Goal: Task Accomplishment & Management: Manage account settings

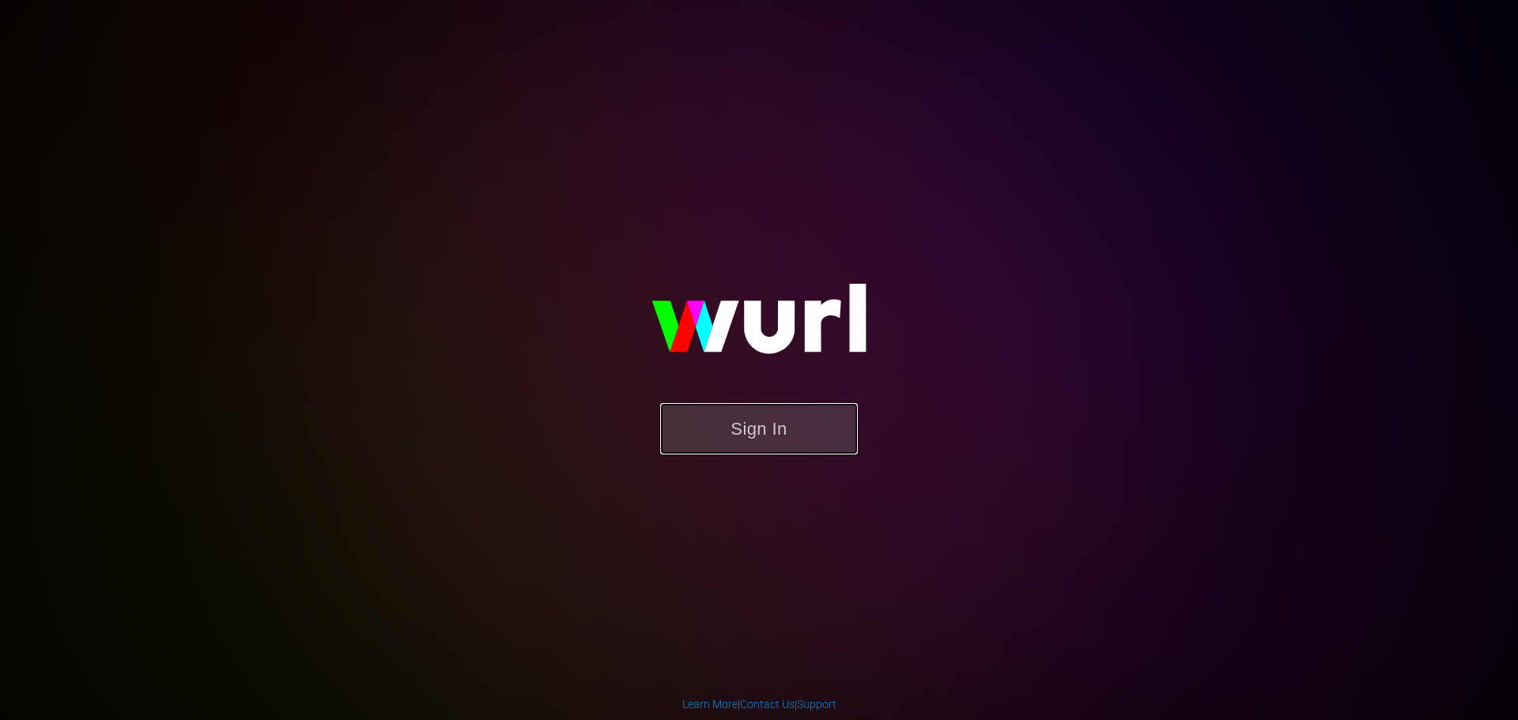
click at [766, 418] on button "Sign In" at bounding box center [759, 428] width 198 height 51
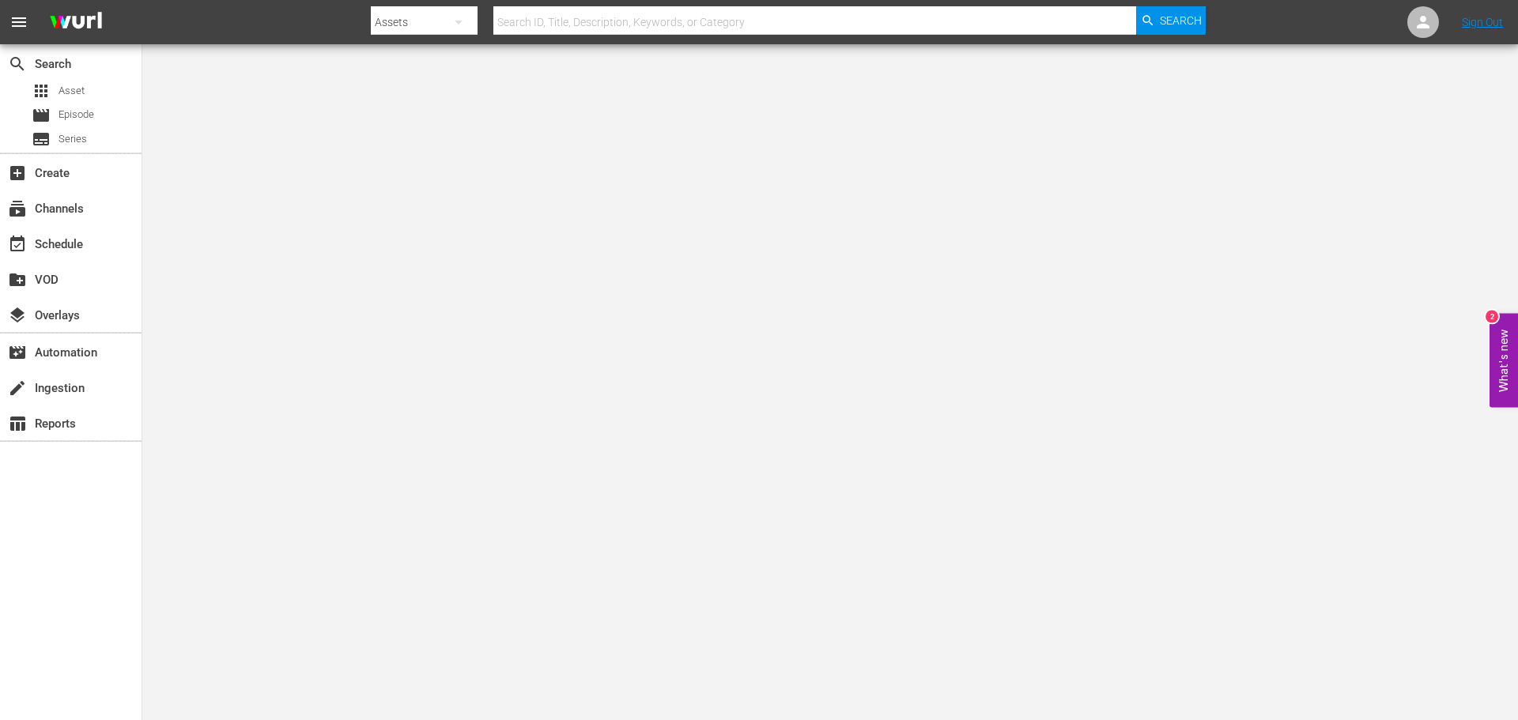
click at [87, 79] on div "search Search apps Asset movie Episode subtitles Series" at bounding box center [71, 98] width 142 height 108
click at [73, 92] on span "Asset" at bounding box center [72, 91] width 26 height 16
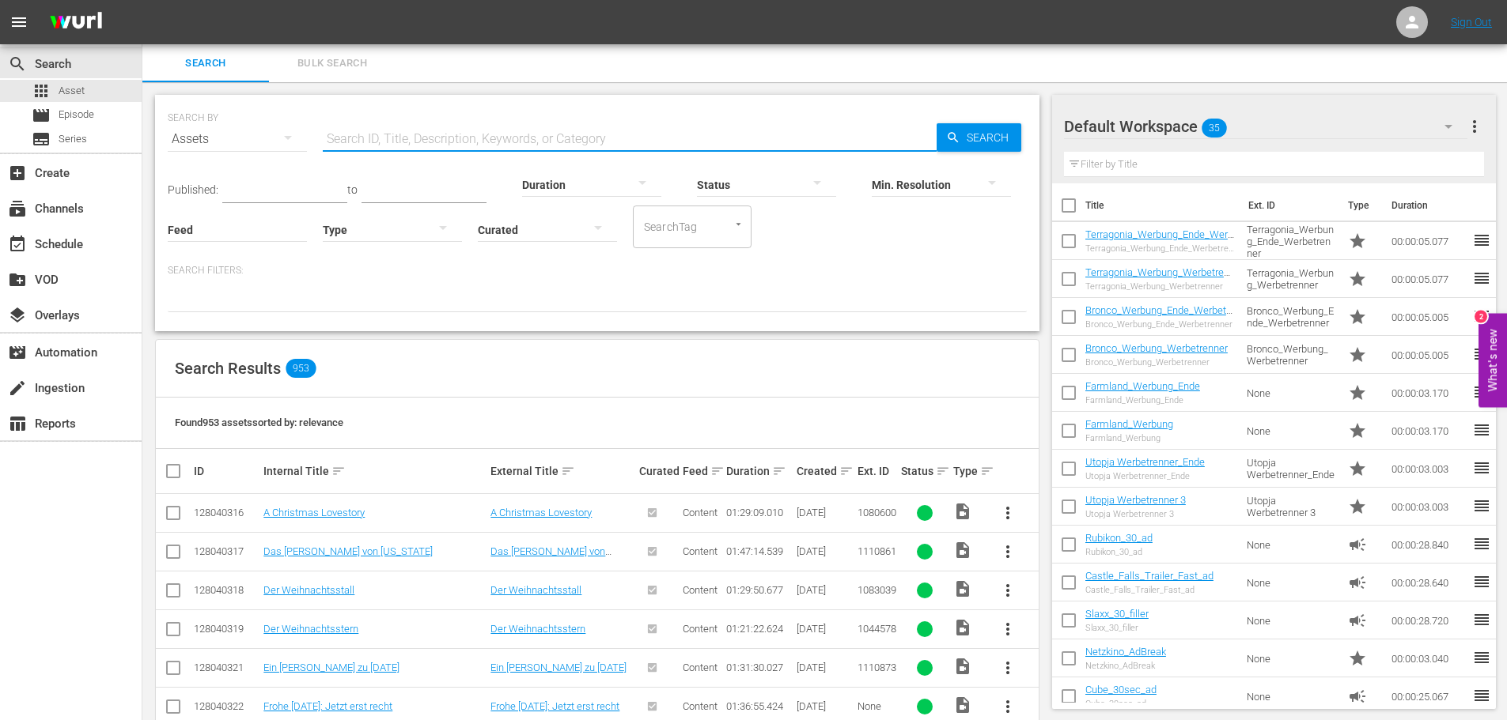
click at [414, 143] on input "text" at bounding box center [630, 139] width 614 height 38
paste input "Der Mann, der Rache nahm"
type input "Der Mann, der Rache nahm"
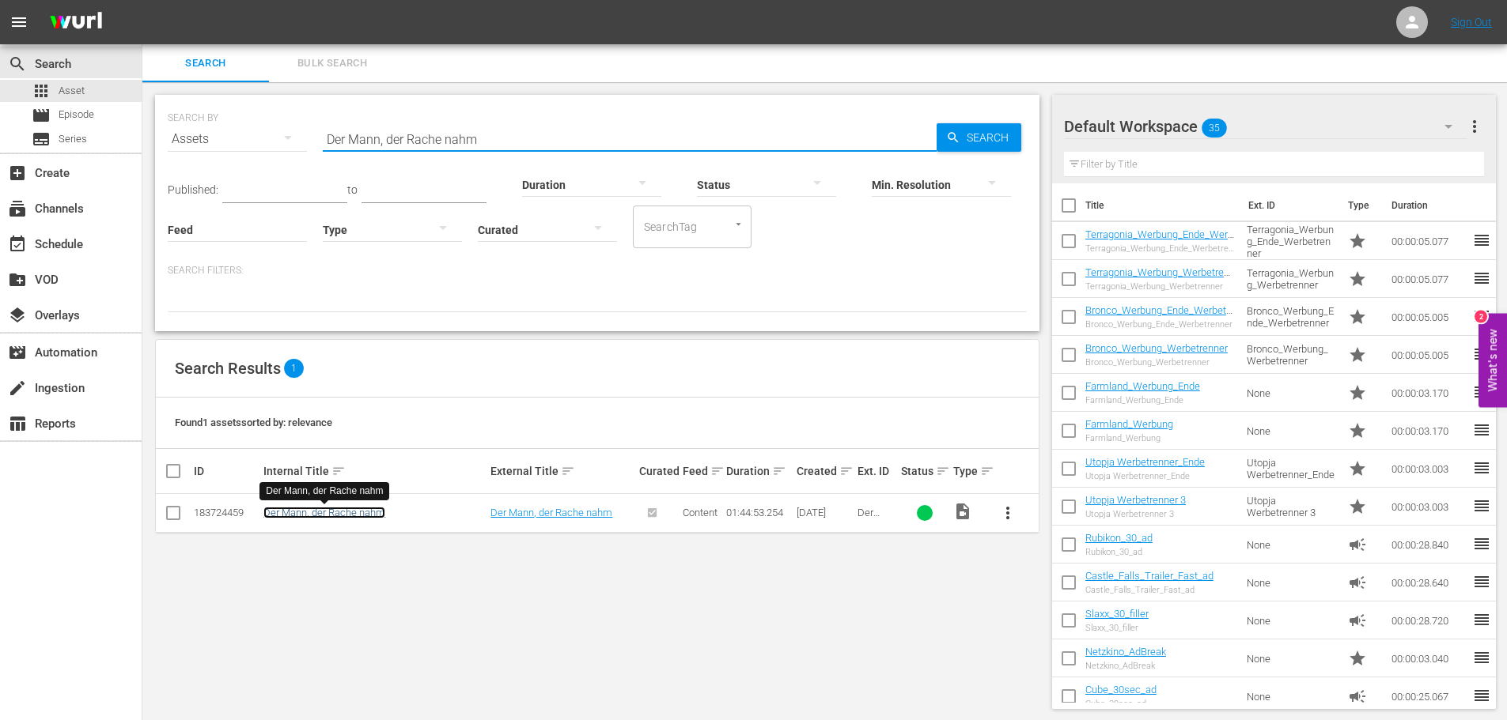
click at [341, 515] on link "Der Mann, der Rache nahm" at bounding box center [324, 513] width 122 height 12
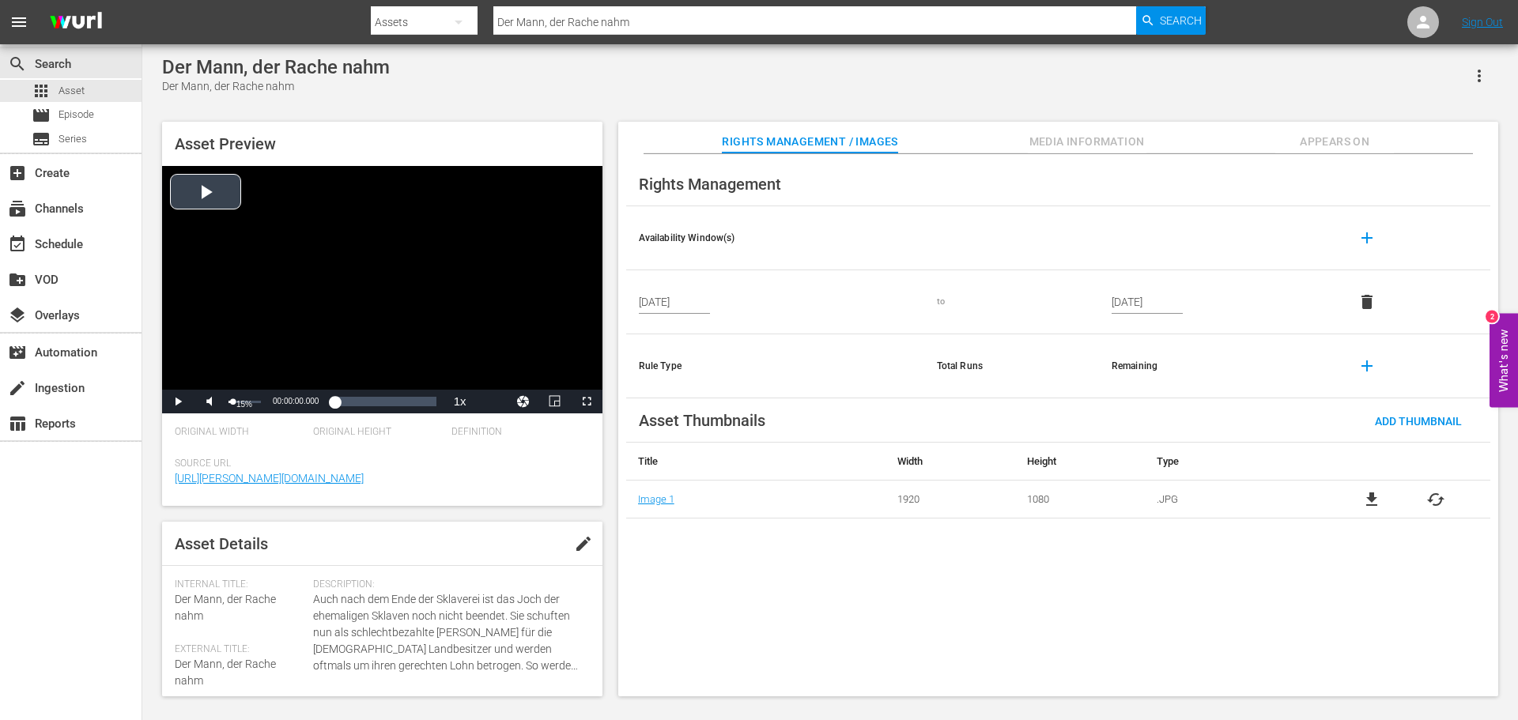
drag, startPoint x: 255, startPoint y: 407, endPoint x: 233, endPoint y: 405, distance: 23.0
click at [233, 403] on div "15%" at bounding box center [245, 402] width 32 height 2
click at [178, 402] on span "Video Player" at bounding box center [178, 402] width 0 height 0
click at [398, 406] on div "Loaded : 0.28% 01:14:49.923 00:00:00.939" at bounding box center [365, 402] width 141 height 16
click at [410, 406] on div "01:26:01.882" at bounding box center [410, 402] width 1 height 16
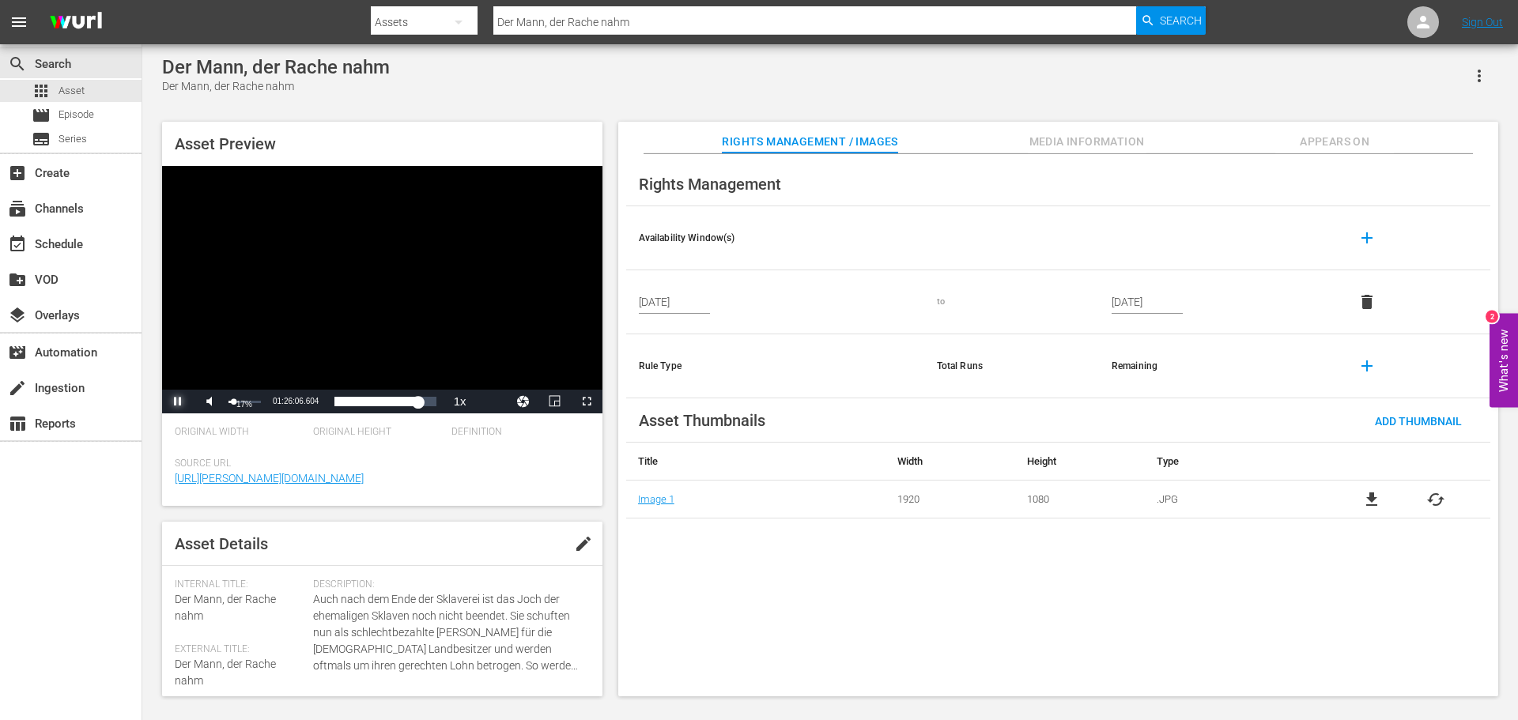
click at [233, 403] on div "Volume Level" at bounding box center [232, 402] width 6 height 2
click at [428, 407] on div "Loaded : 83.12% 01:38:38.655 01:26:07.722" at bounding box center [365, 402] width 141 height 16
drag, startPoint x: 233, startPoint y: 401, endPoint x: 255, endPoint y: 404, distance: 22.4
click at [255, 403] on div "Volume Level" at bounding box center [242, 402] width 27 height 2
click at [178, 402] on span "Video Player" at bounding box center [178, 402] width 0 height 0
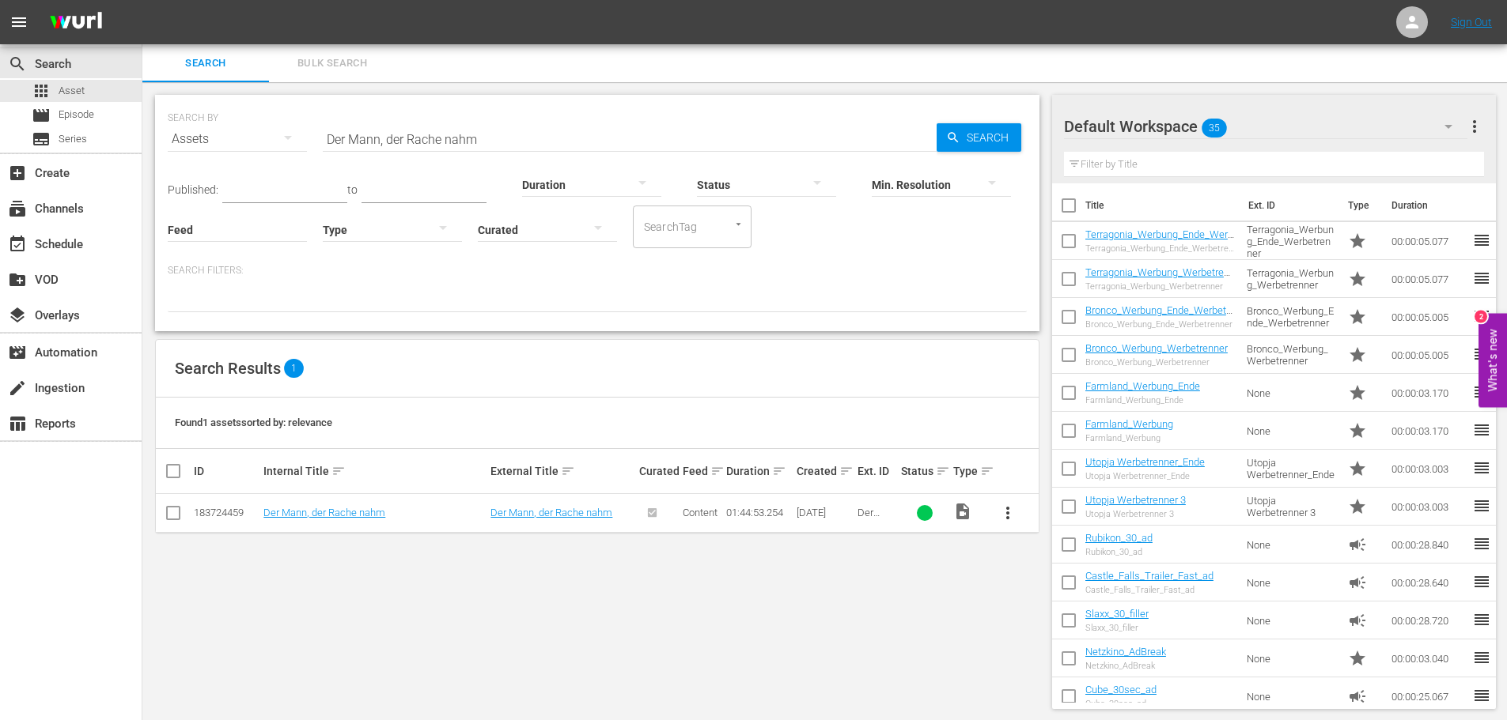
click at [357, 522] on td "Der Mann, der Rache nahm" at bounding box center [374, 513] width 227 height 39
click at [360, 518] on link "Der Mann, der Rache nahm" at bounding box center [324, 513] width 122 height 12
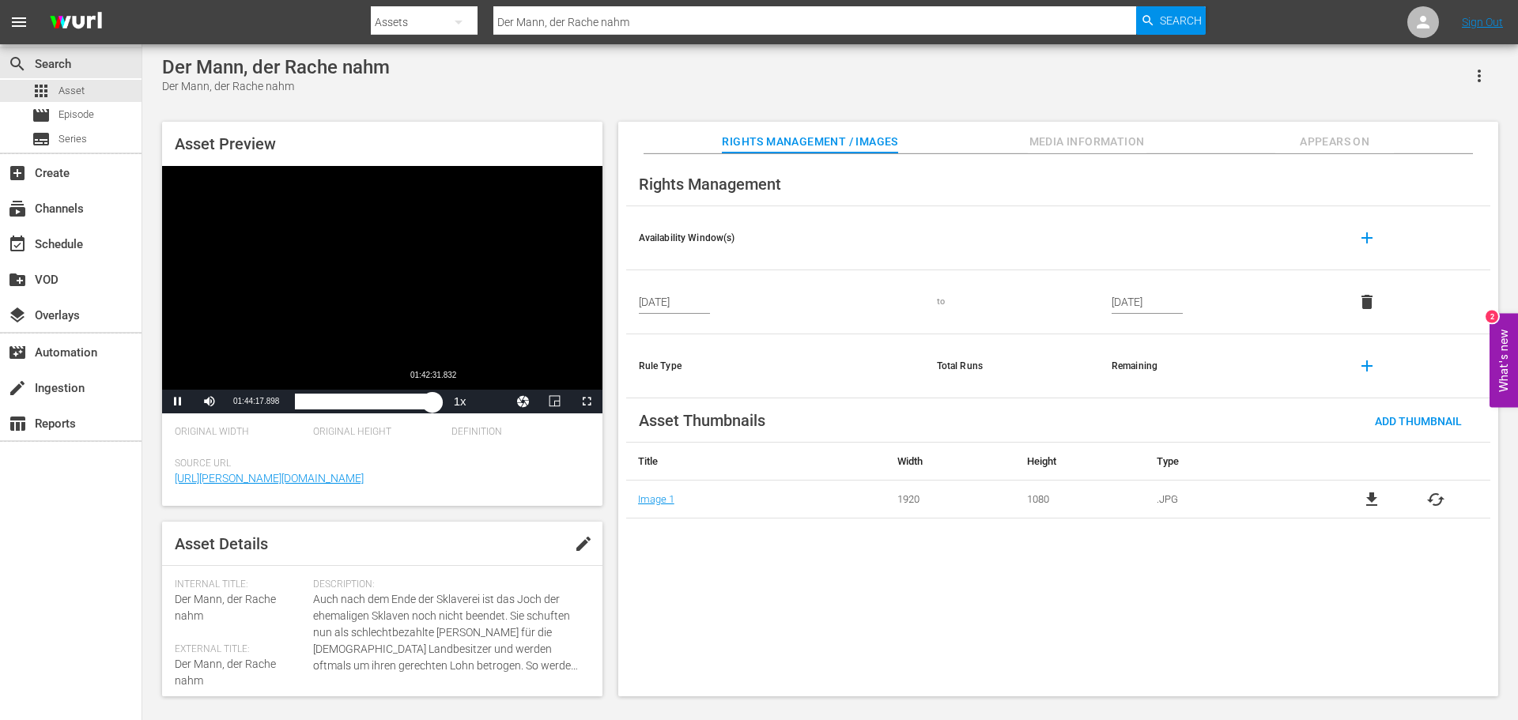
drag, startPoint x: 334, startPoint y: 402, endPoint x: 433, endPoint y: 407, distance: 99.0
click at [433, 407] on div "Loaded : 100.00% 01:42:31.832 01:44:53.222" at bounding box center [365, 402] width 141 height 16
click at [178, 402] on span "Video Player" at bounding box center [178, 402] width 0 height 0
click at [1366, 138] on span "Appears On" at bounding box center [1335, 142] width 119 height 20
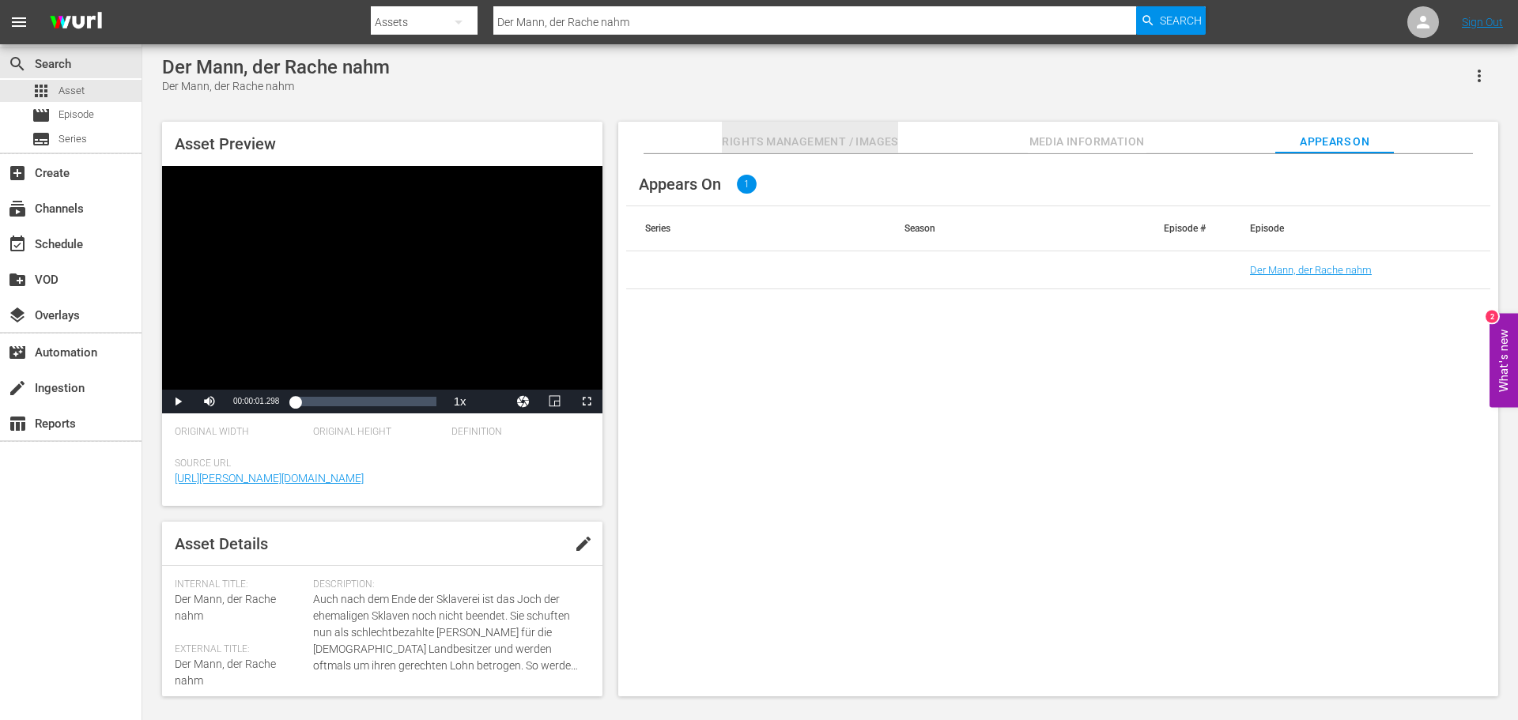
click at [846, 141] on span "Rights Management / Images" at bounding box center [810, 142] width 176 height 20
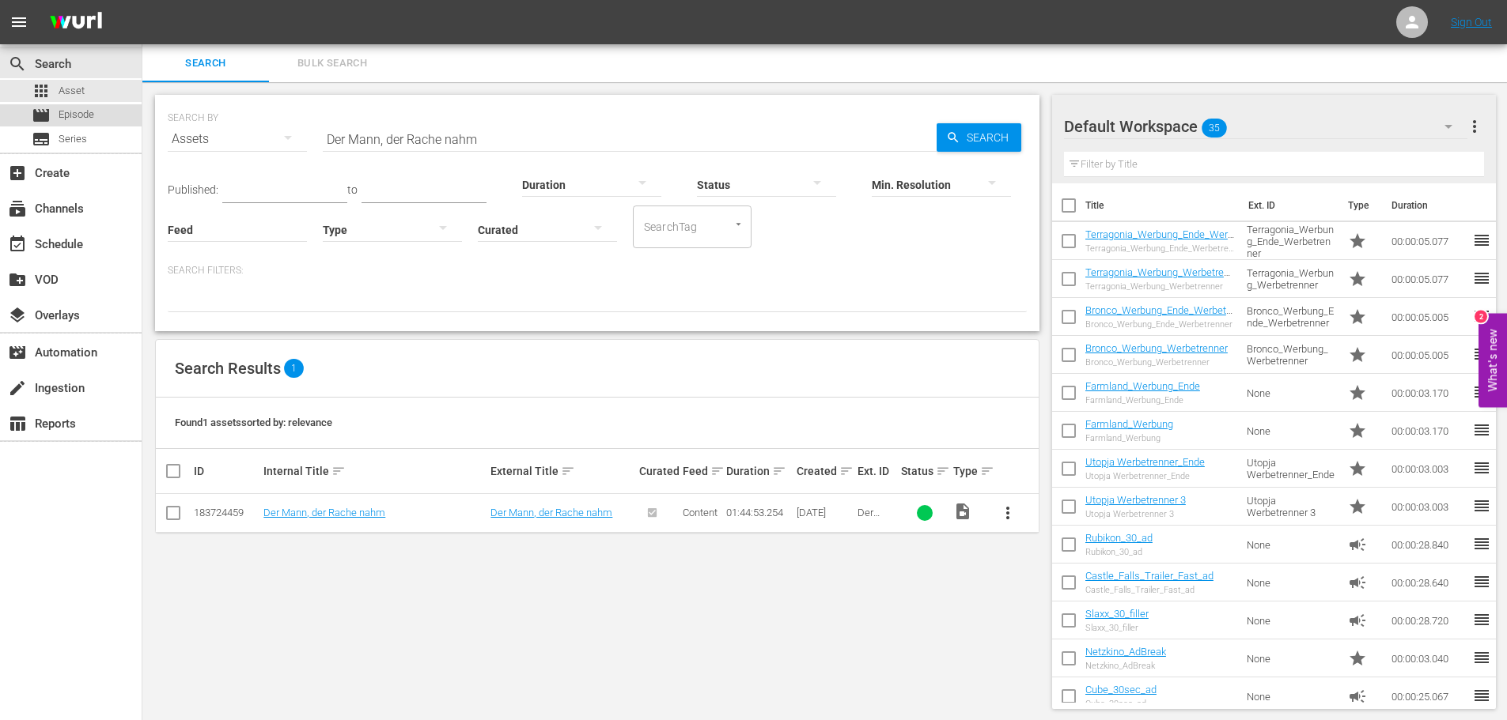
click at [108, 108] on div "movie Episode" at bounding box center [71, 115] width 142 height 22
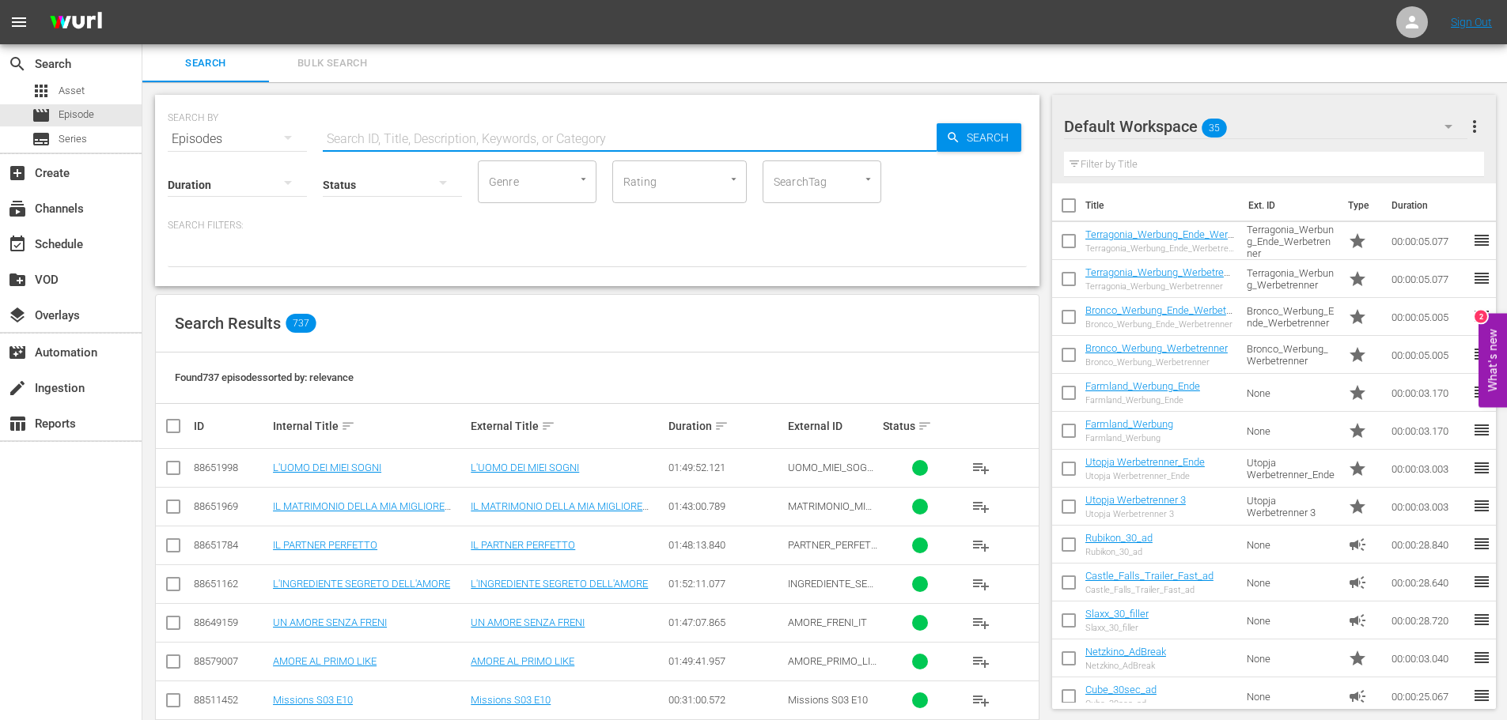
click at [423, 138] on input "text" at bounding box center [630, 139] width 614 height 38
paste input "Der Mann, der Rache nahm"
type input "Der Mann, der Rache nahm"
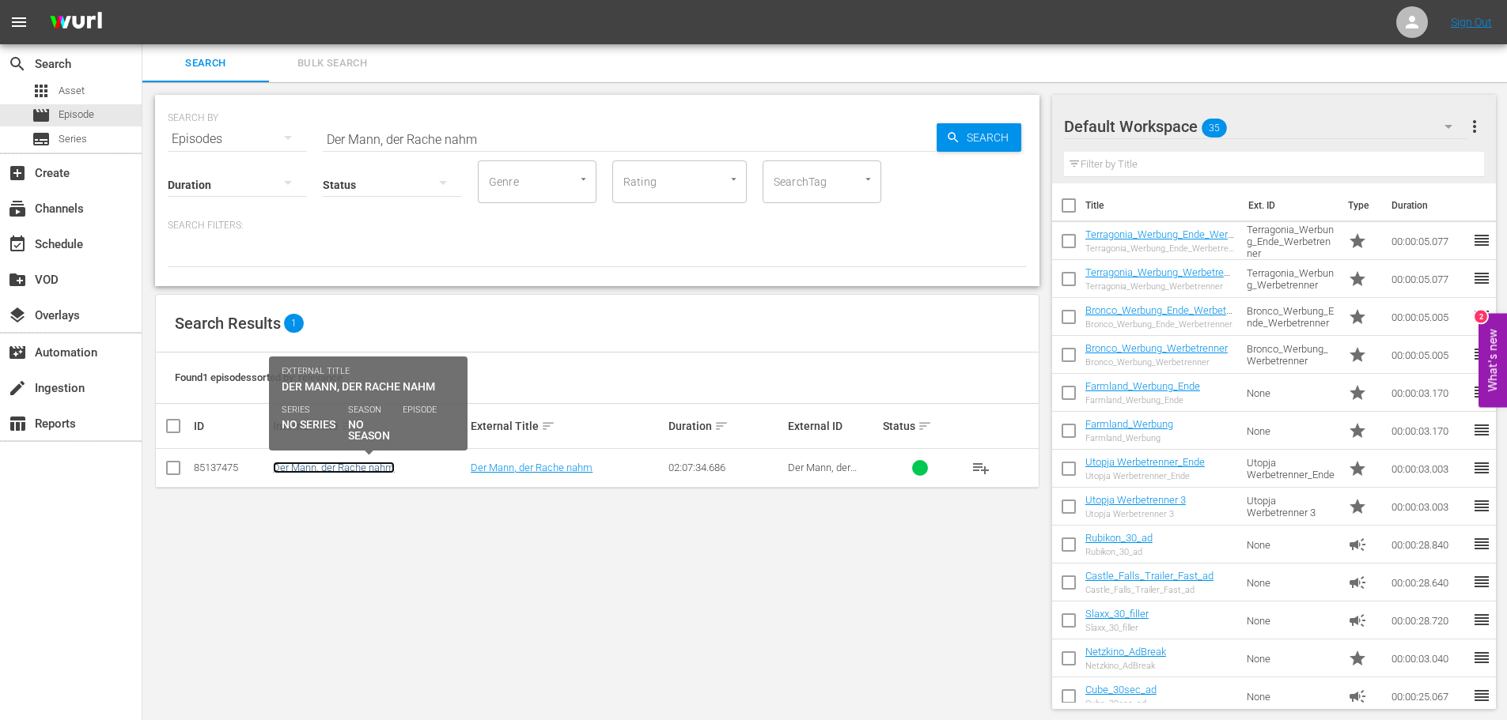
click at [362, 463] on link "Der Mann, der Rache nahm" at bounding box center [334, 468] width 122 height 12
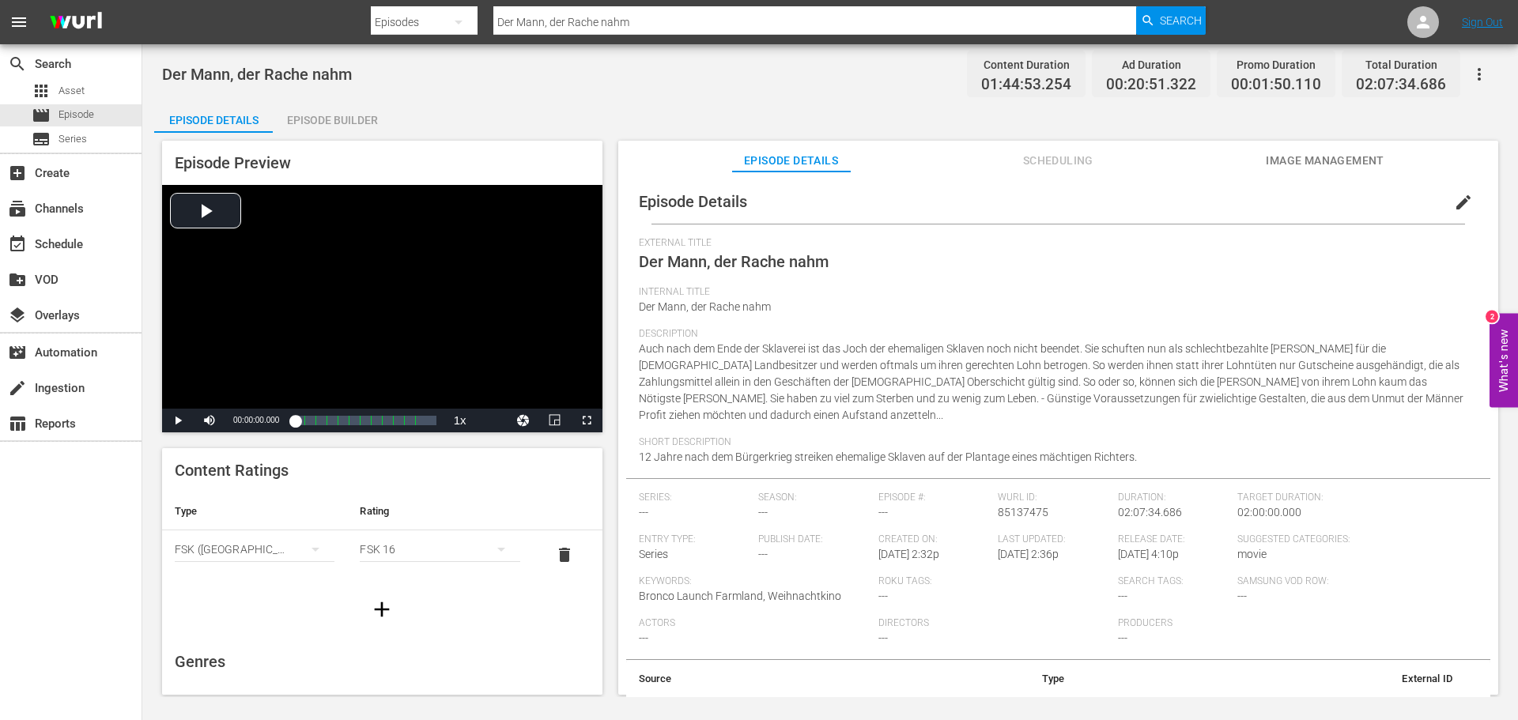
click at [320, 120] on div "Episode Builder" at bounding box center [332, 120] width 119 height 38
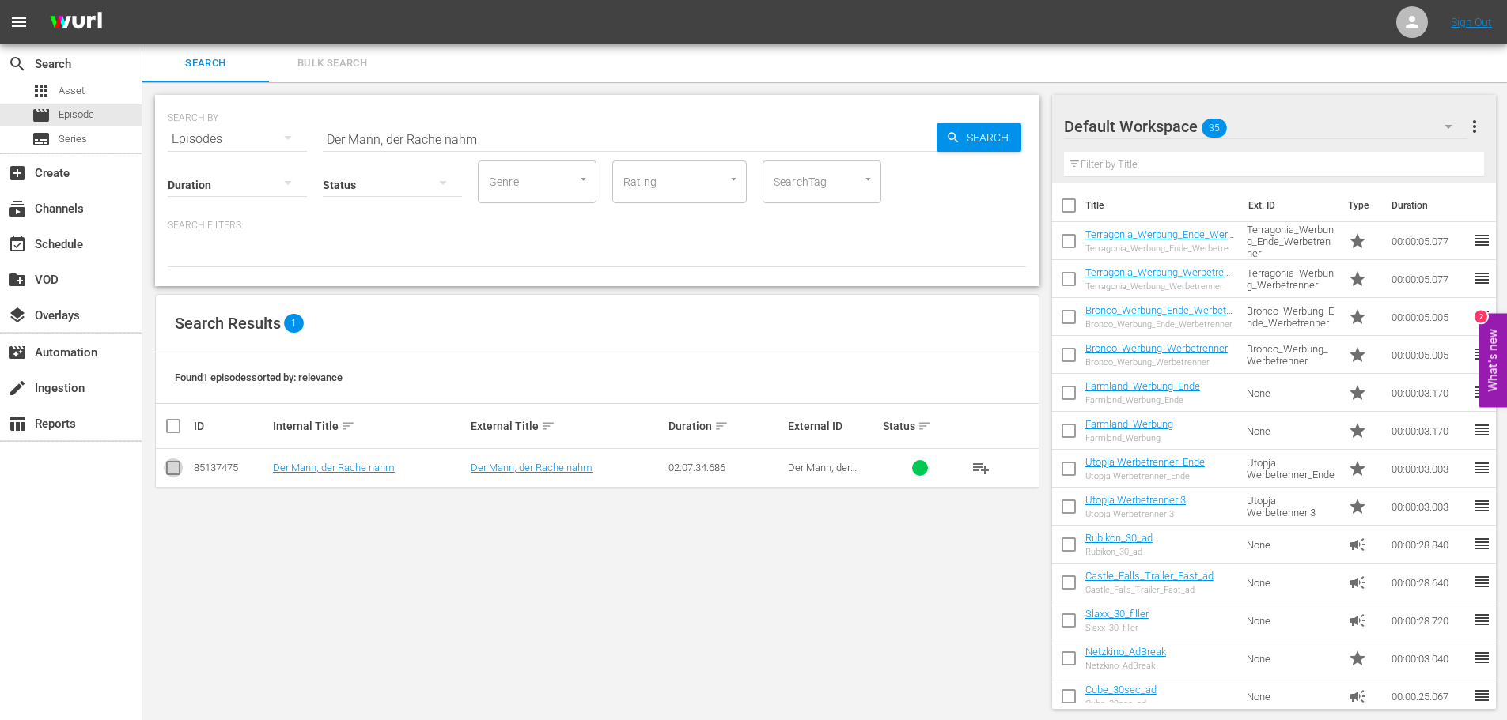
click at [173, 473] on input "checkbox" at bounding box center [173, 471] width 19 height 19
checkbox input "true"
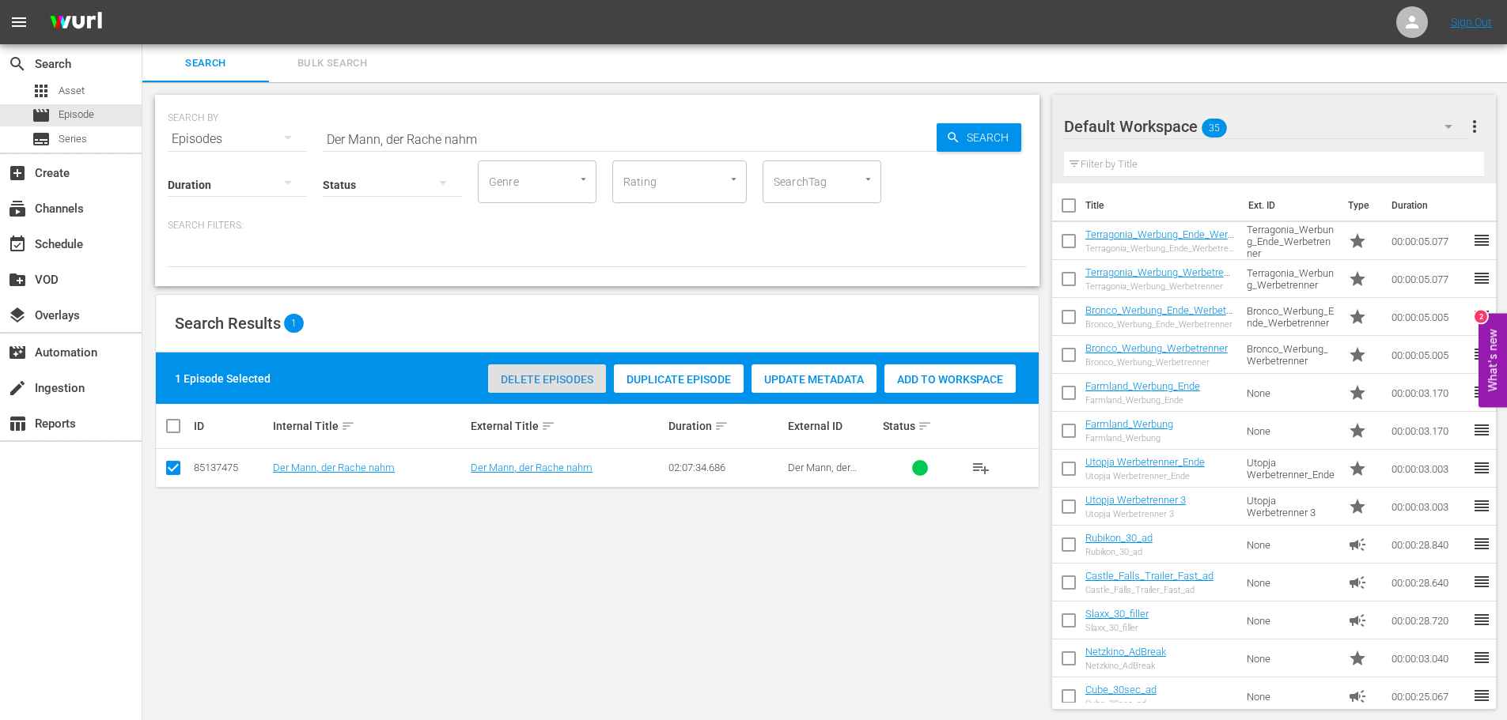
click at [547, 382] on span "Delete Episodes" at bounding box center [547, 379] width 118 height 13
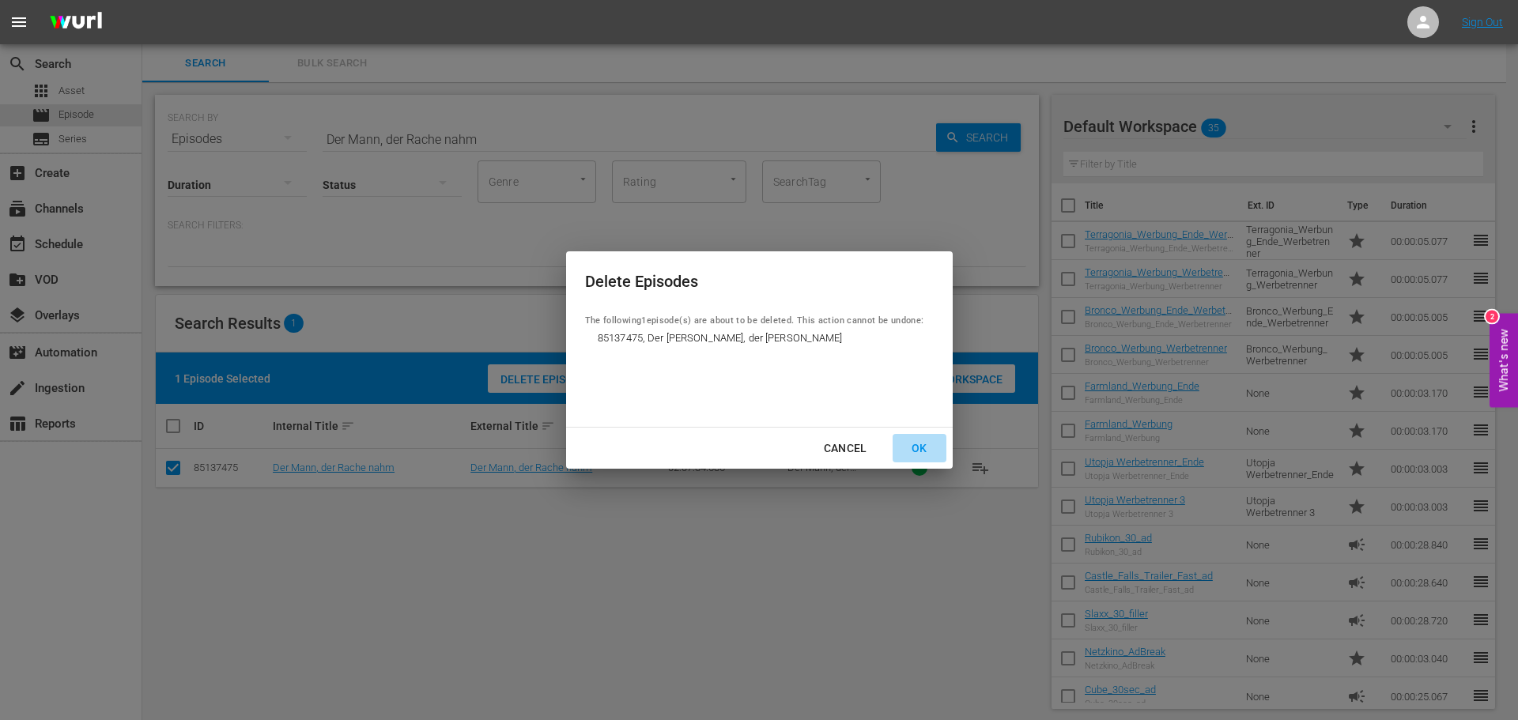
click at [925, 451] on div "OK" at bounding box center [919, 449] width 41 height 20
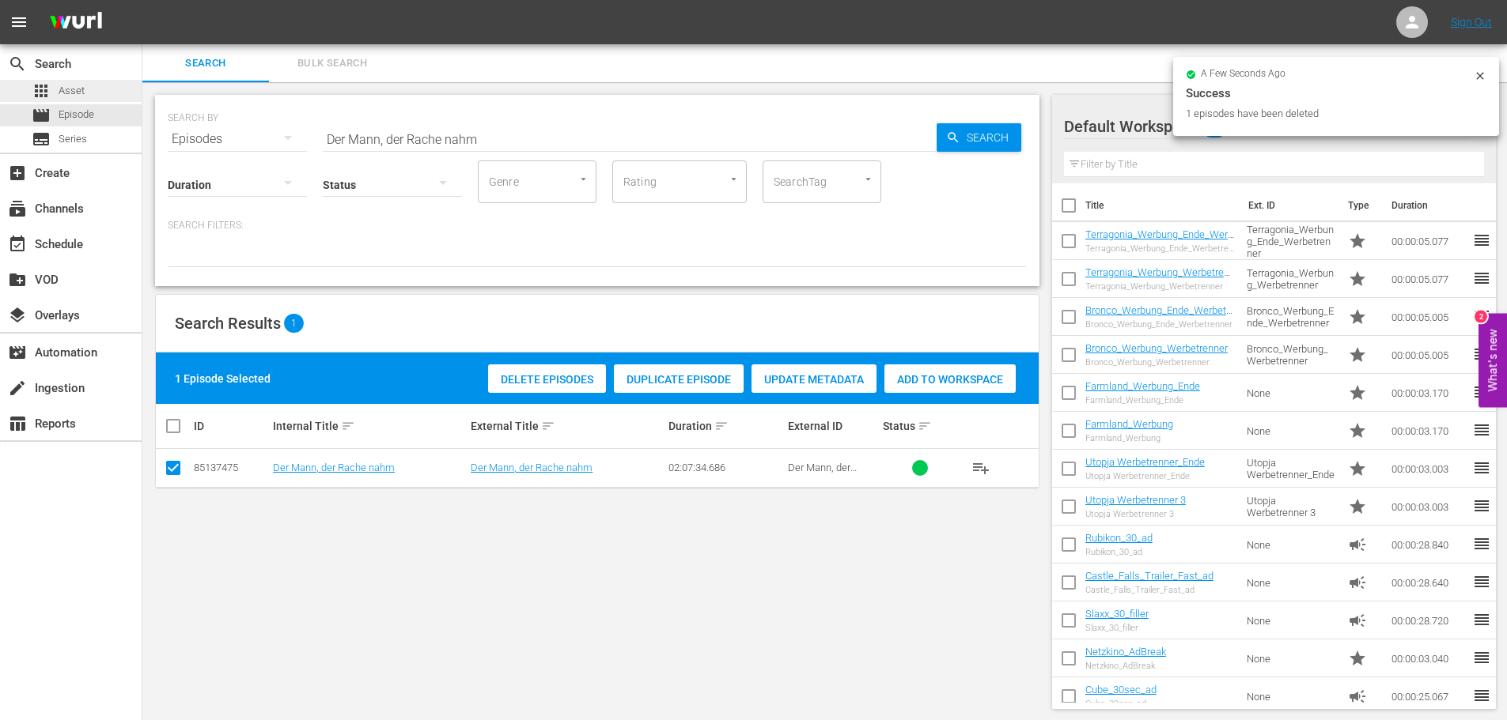
click at [90, 89] on div "apps Asset" at bounding box center [71, 91] width 142 height 22
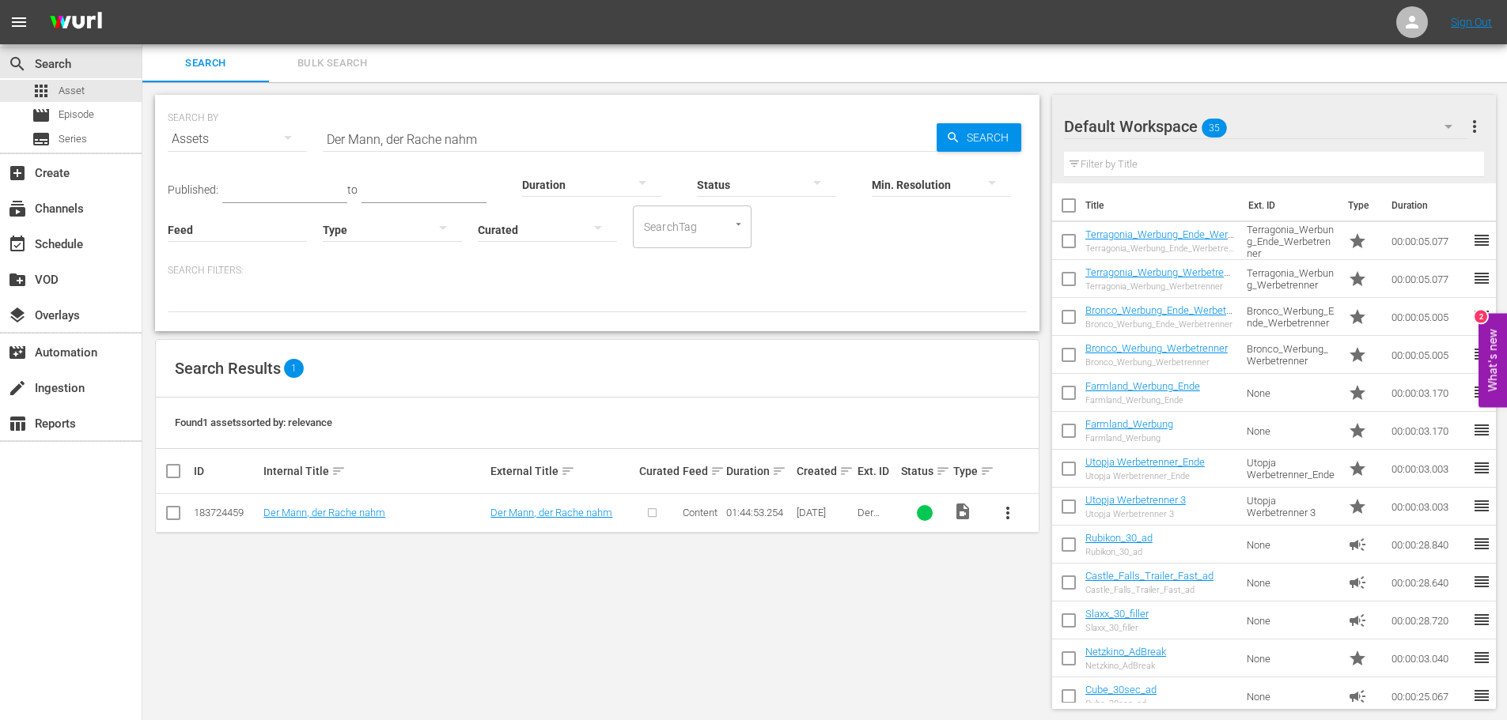
click at [172, 512] on input "checkbox" at bounding box center [173, 516] width 19 height 19
checkbox input "true"
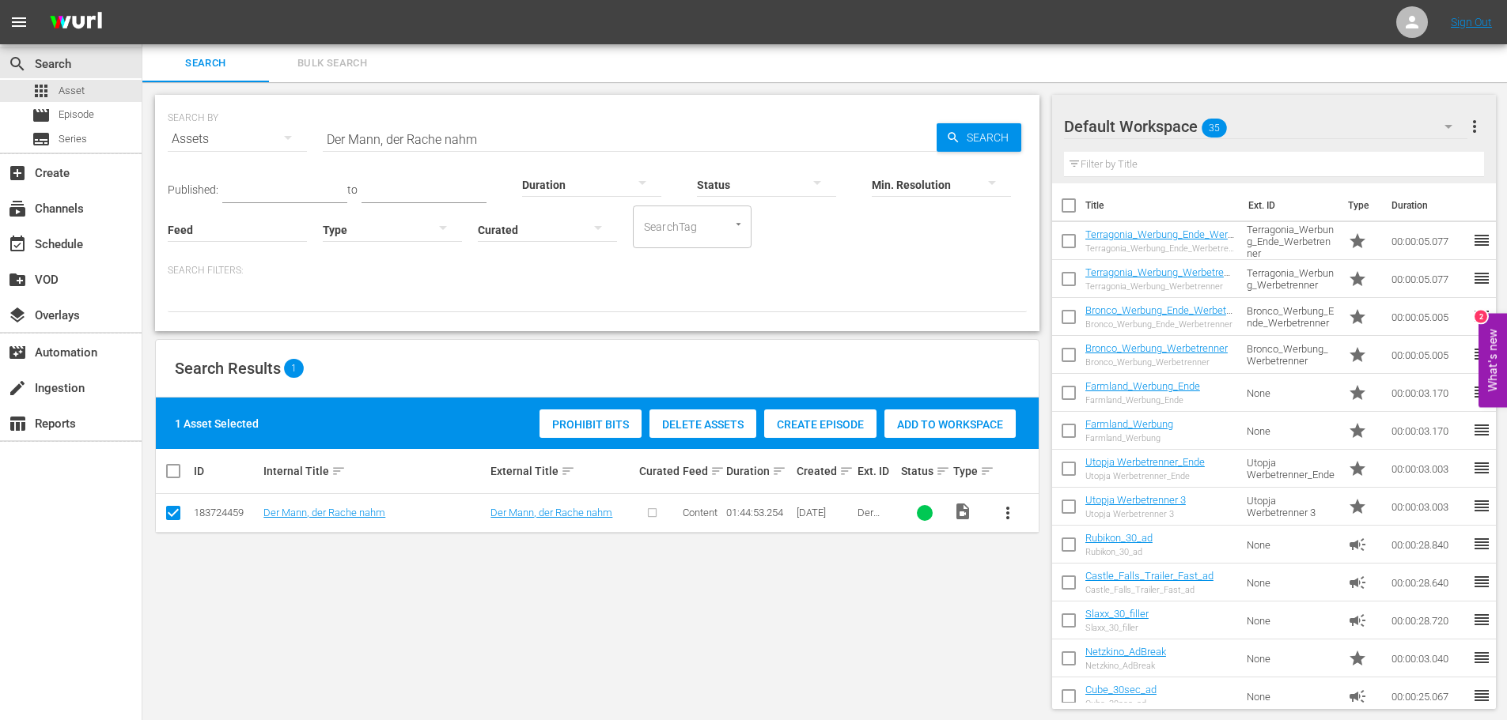
click at [700, 421] on span "Delete Assets" at bounding box center [702, 424] width 107 height 13
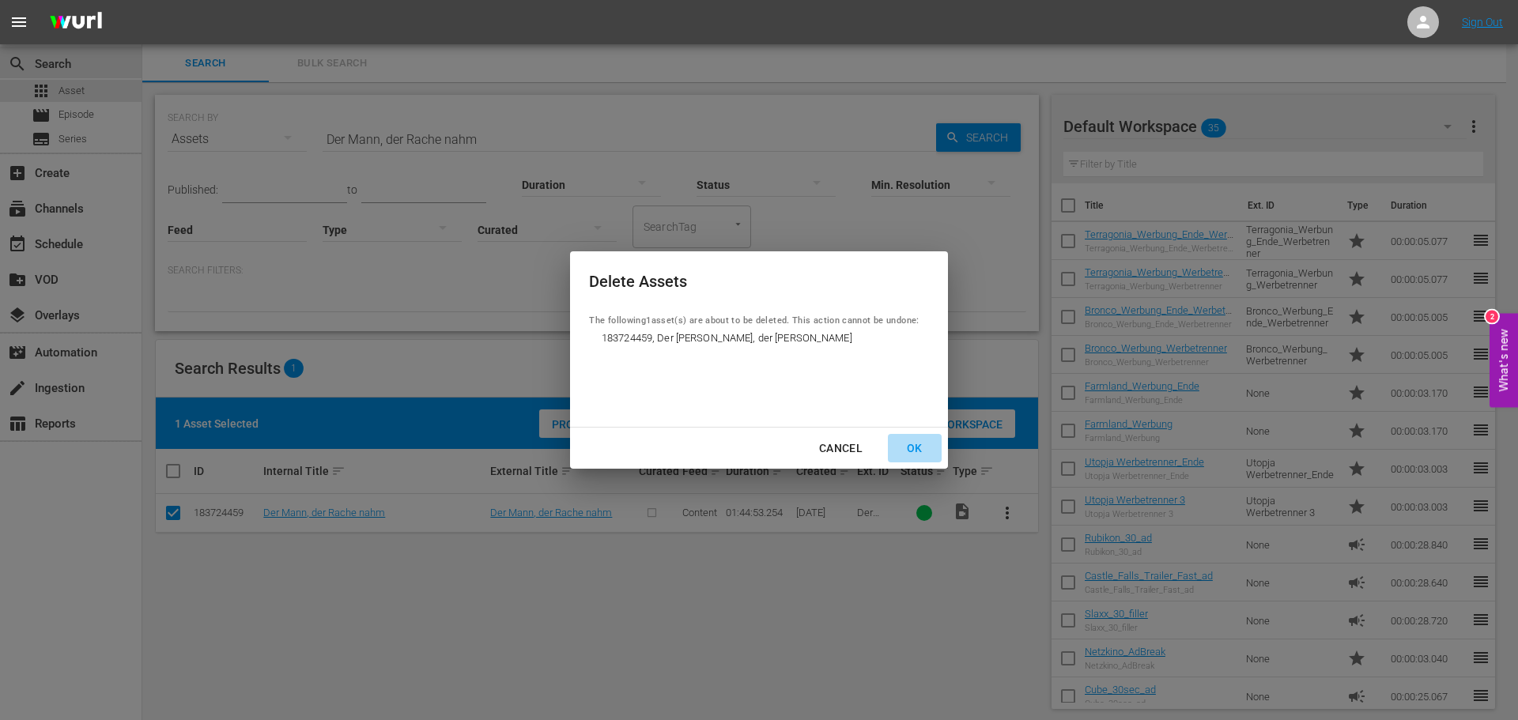
drag, startPoint x: 913, startPoint y: 446, endPoint x: 928, endPoint y: 448, distance: 15.1
click at [913, 446] on div "OK" at bounding box center [914, 449] width 41 height 20
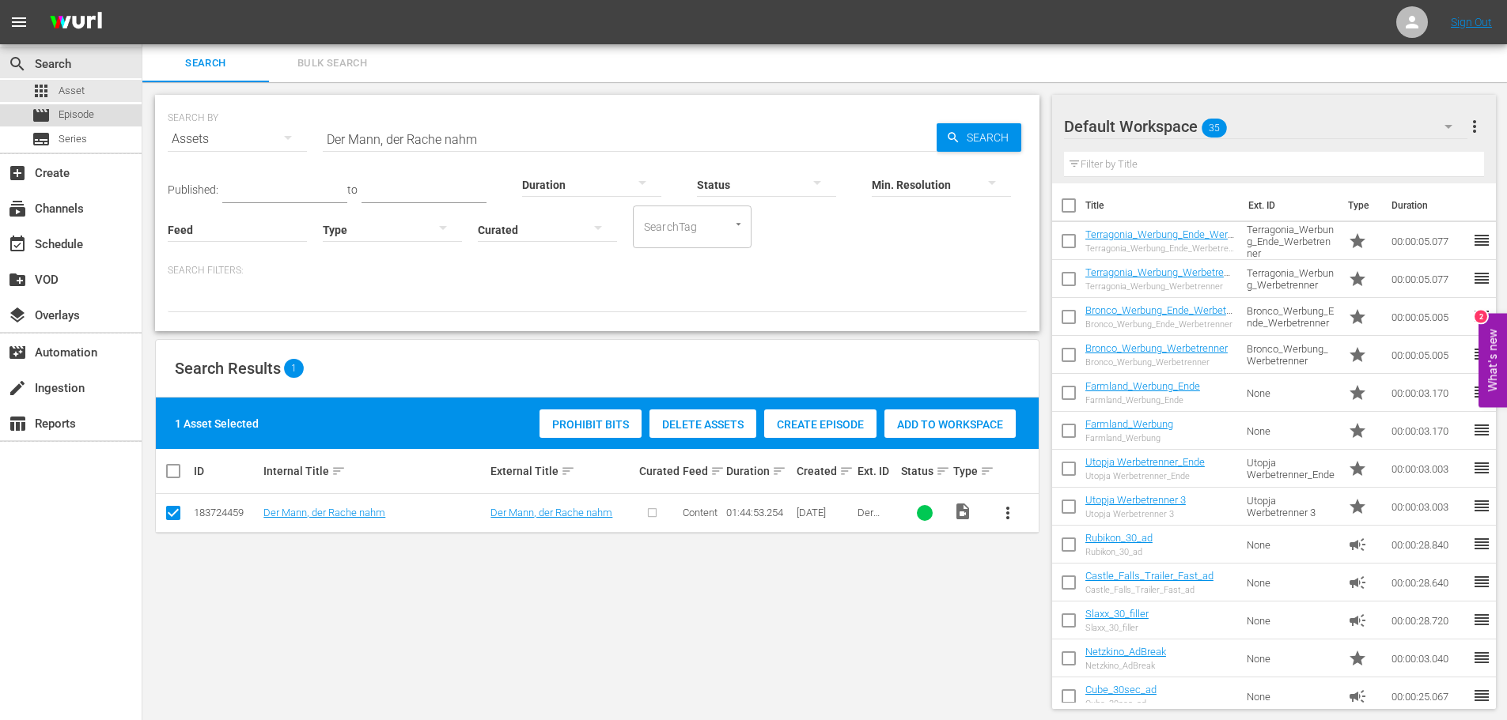
click at [87, 110] on span "Episode" at bounding box center [77, 115] width 36 height 16
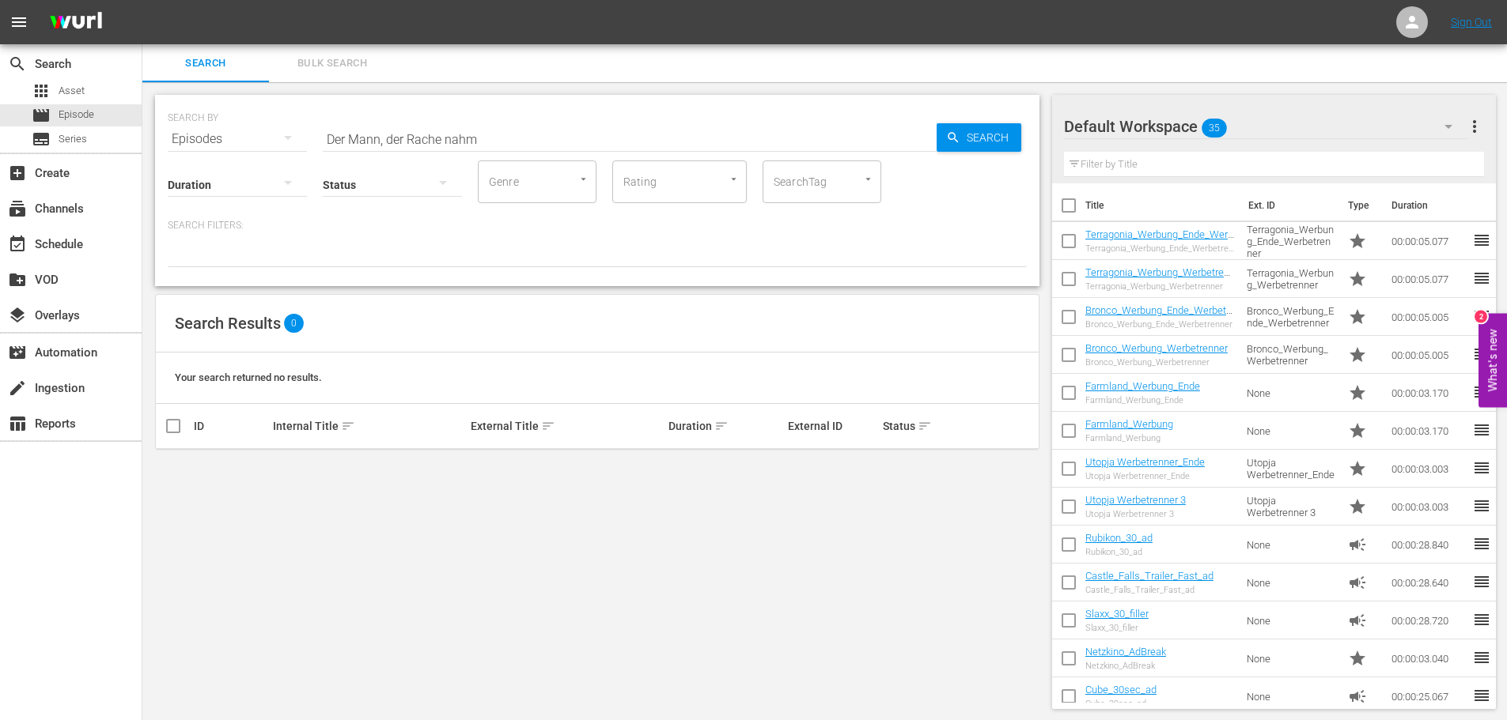
click at [58, 102] on div "apps Asset movie Episode subtitles Series" at bounding box center [71, 115] width 142 height 70
click at [63, 93] on span "Asset" at bounding box center [72, 91] width 26 height 16
